Goal: Task Accomplishment & Management: Manage account settings

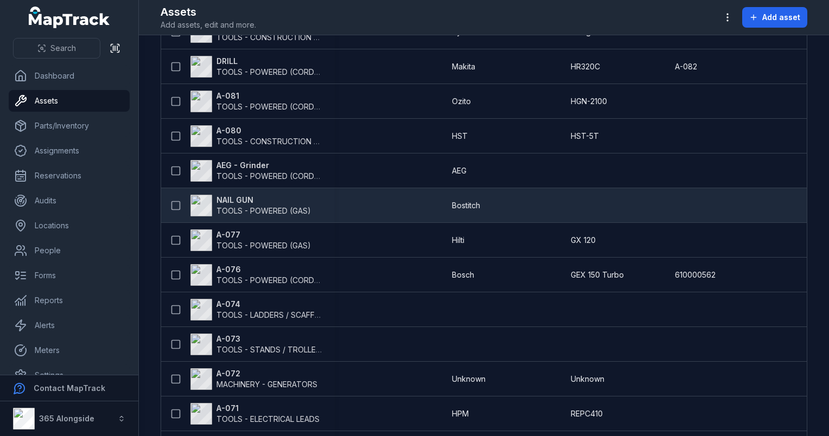
scroll to position [434, 0]
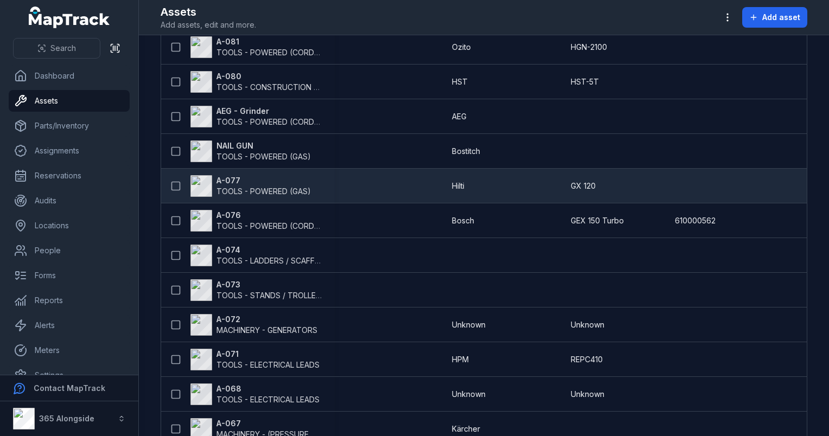
click at [265, 191] on span "TOOLS - POWERED (GAS)" at bounding box center [263, 191] width 94 height 9
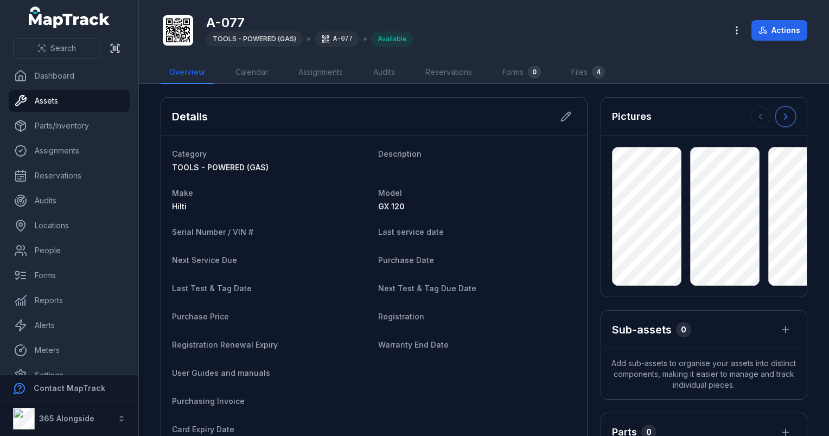
click at [783, 121] on button at bounding box center [785, 116] width 21 height 21
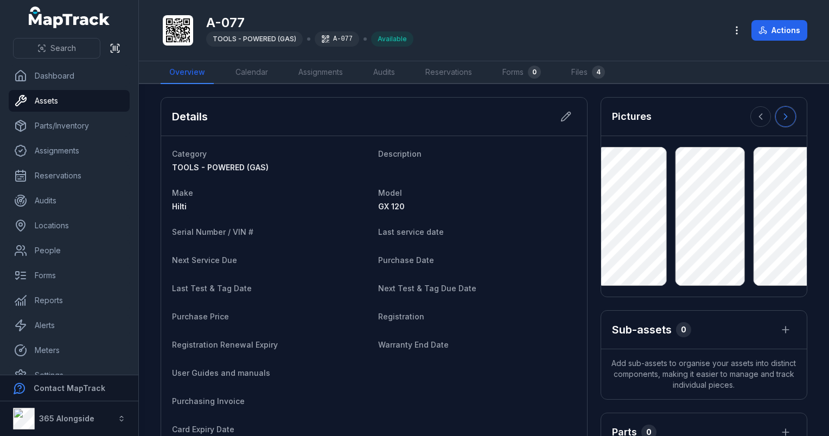
click at [783, 121] on button at bounding box center [785, 116] width 21 height 21
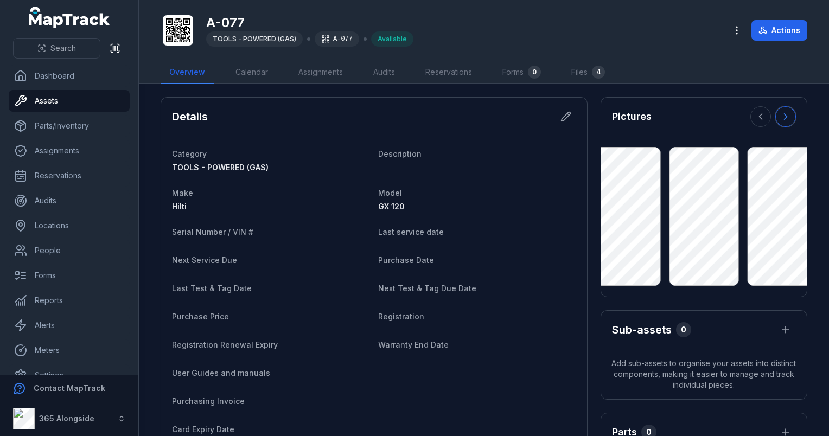
click at [783, 121] on button at bounding box center [785, 116] width 21 height 21
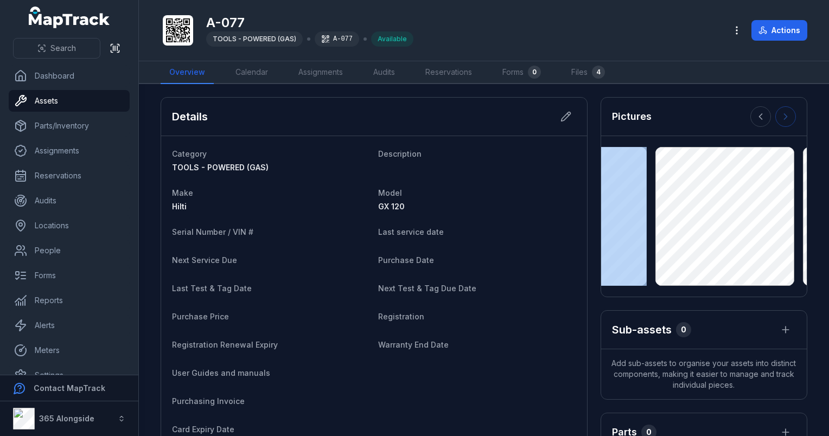
click at [783, 121] on div at bounding box center [773, 116] width 46 height 21
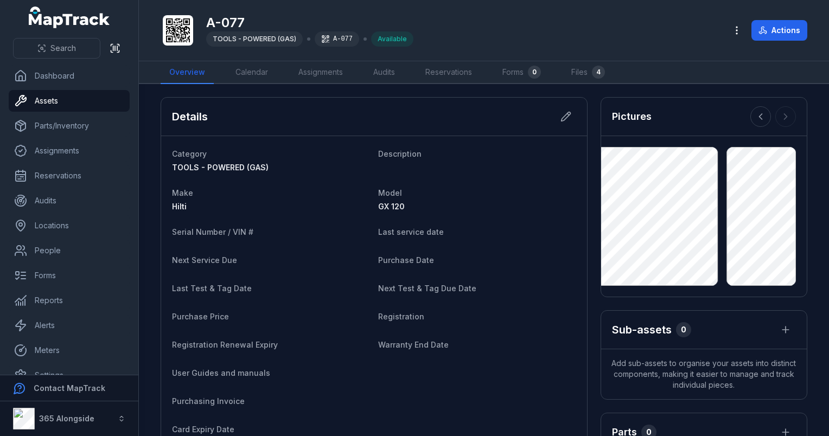
click at [783, 121] on div at bounding box center [773, 116] width 46 height 21
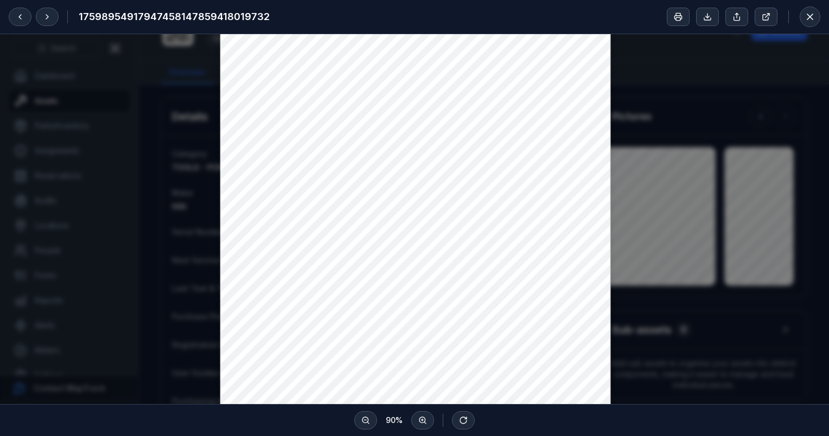
scroll to position [168, 0]
click at [806, 13] on icon at bounding box center [809, 16] width 11 height 11
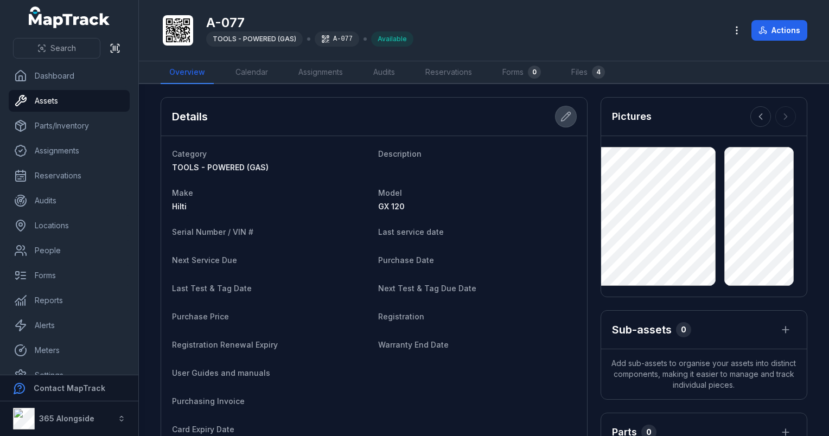
click at [555, 117] on button at bounding box center [565, 116] width 21 height 21
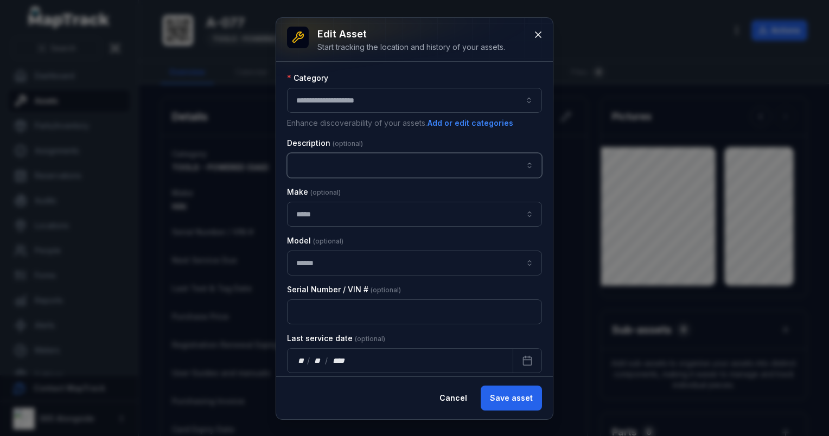
click at [319, 168] on input "asset-edit:description-label" at bounding box center [414, 165] width 255 height 25
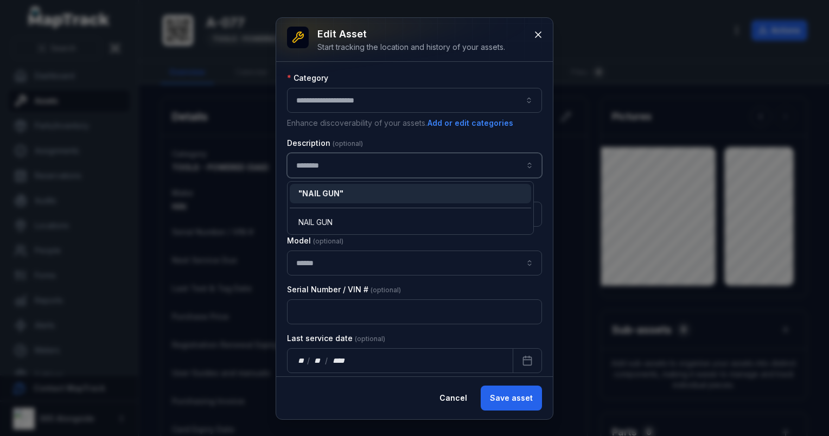
click at [340, 185] on div "" NAIL GUN "" at bounding box center [410, 194] width 241 height 20
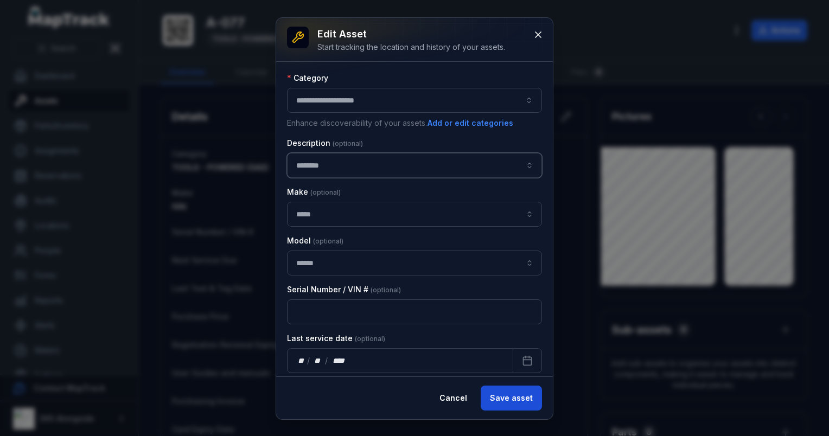
type input "********"
click at [512, 407] on button "Save asset" at bounding box center [511, 398] width 61 height 25
